Goal: Feedback & Contribution: Contribute content

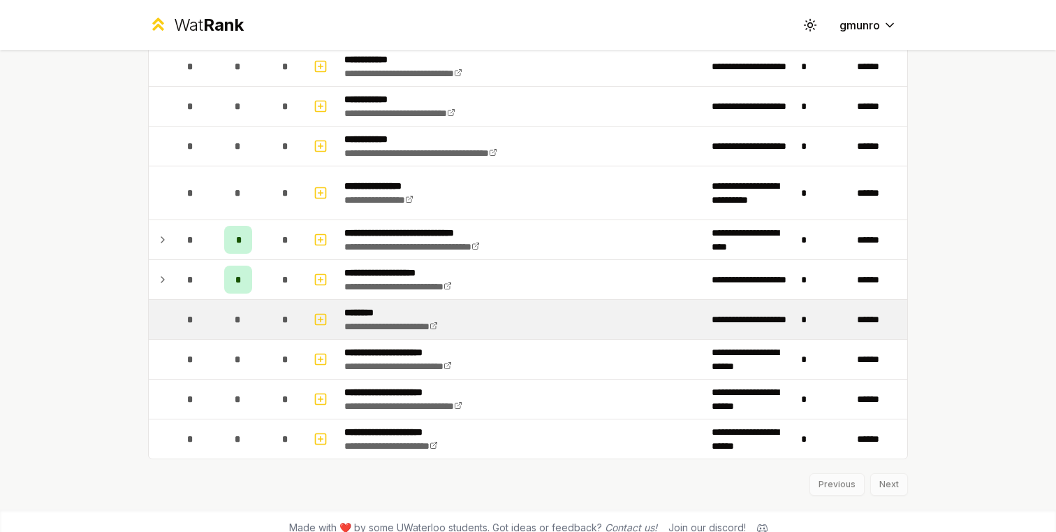
scroll to position [1827, 0]
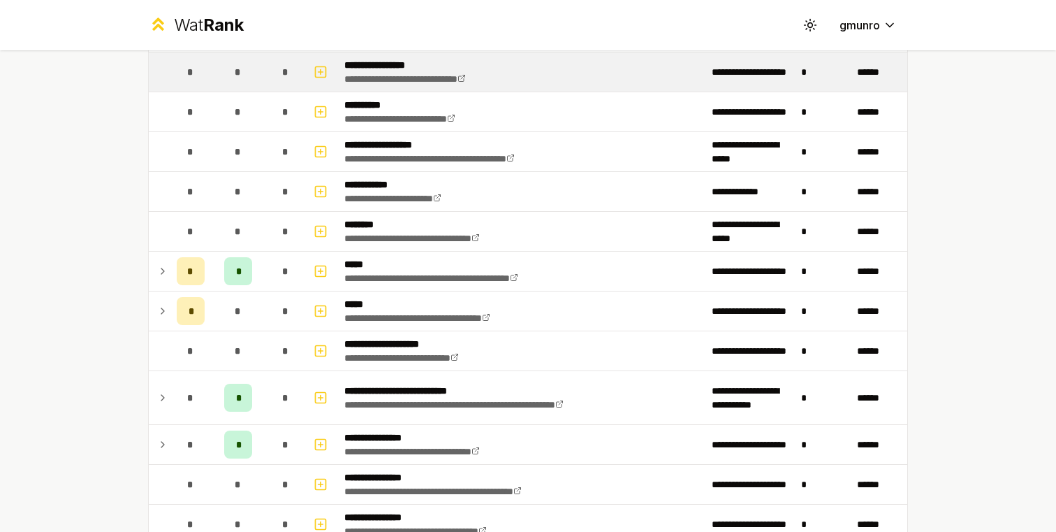
scroll to position [516, 0]
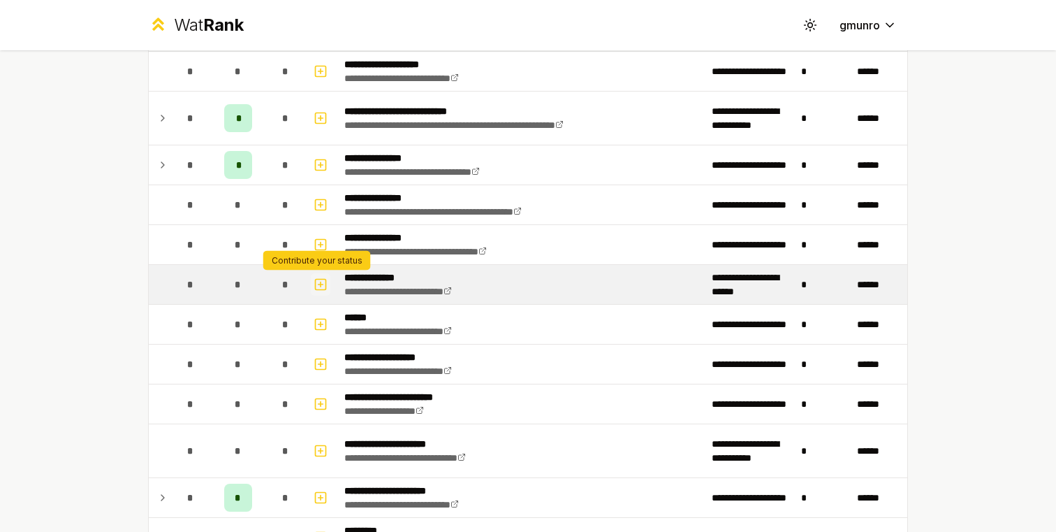
click at [321, 283] on icon "button" at bounding box center [321, 283] width 0 height 5
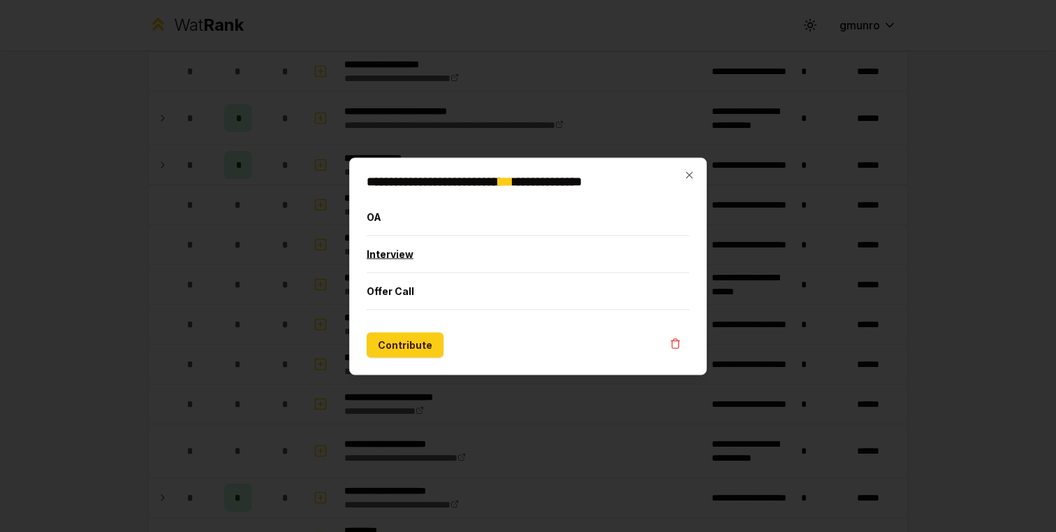
click at [414, 257] on button "Interview" at bounding box center [528, 253] width 323 height 36
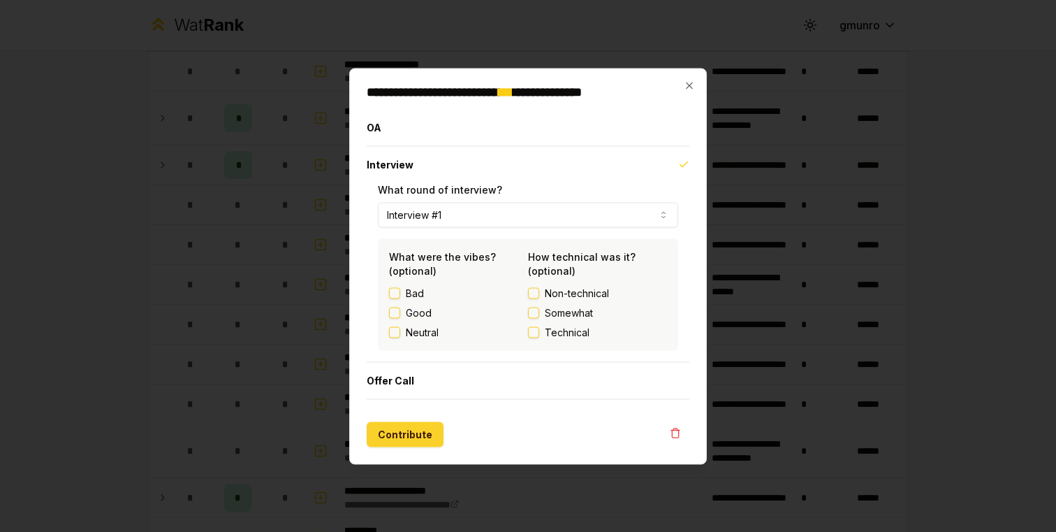
click at [407, 426] on button "Contribute" at bounding box center [405, 433] width 77 height 25
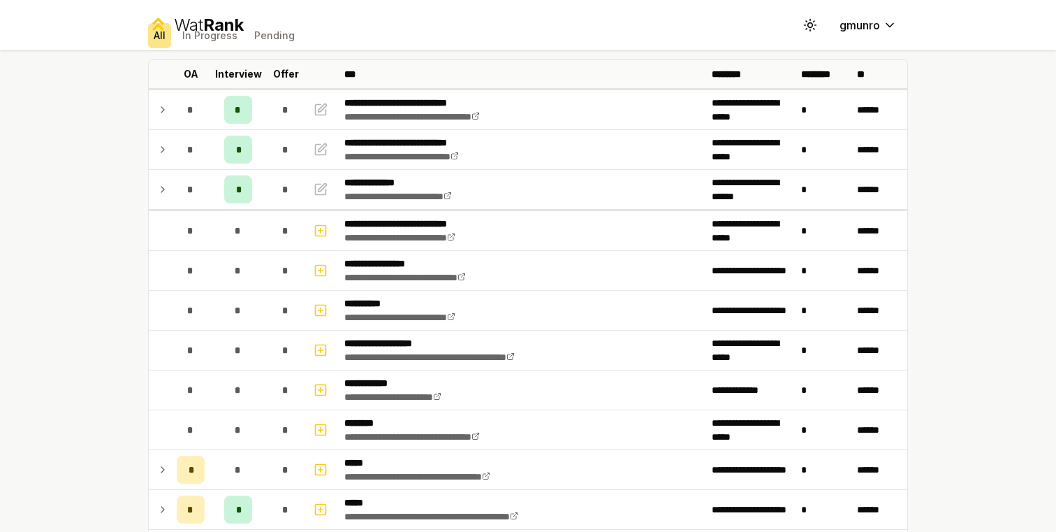
scroll to position [27, 0]
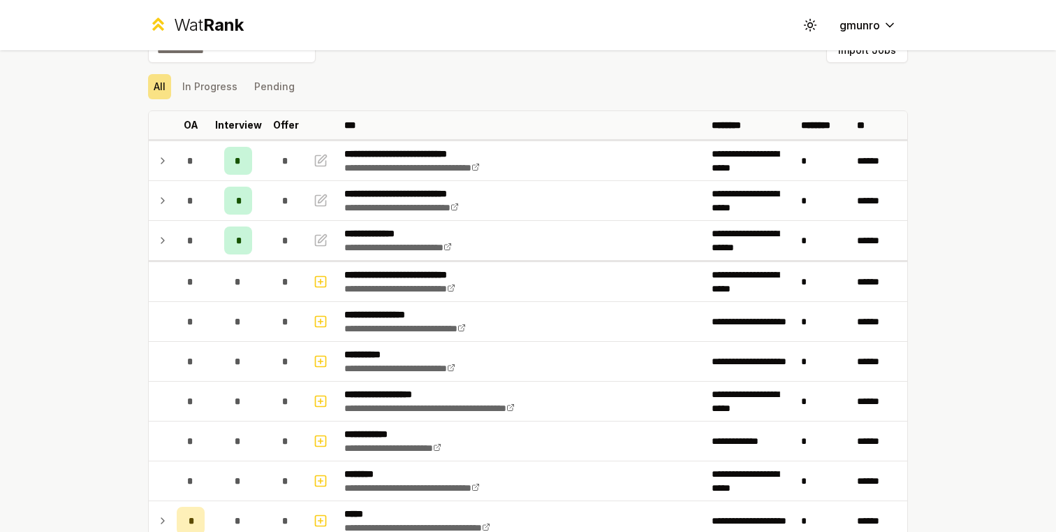
click at [960, 211] on div "**********" at bounding box center [528, 266] width 1056 height 532
